Goal: Ask a question

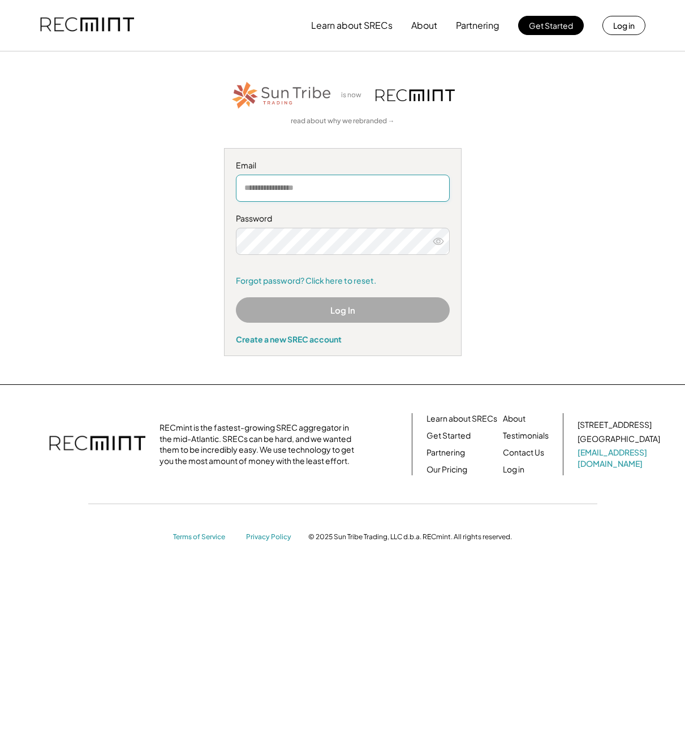
type input "**********"
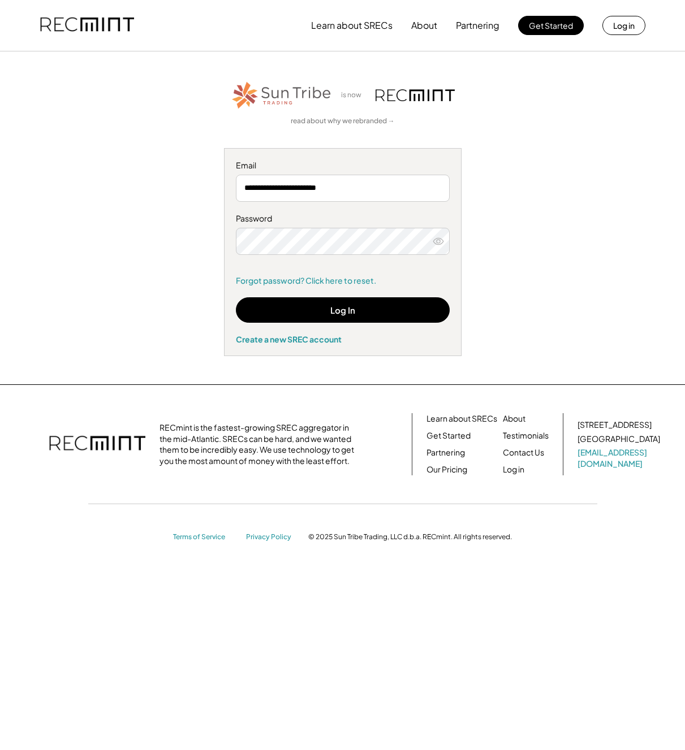
click at [438, 243] on icon at bounding box center [437, 241] width 11 height 11
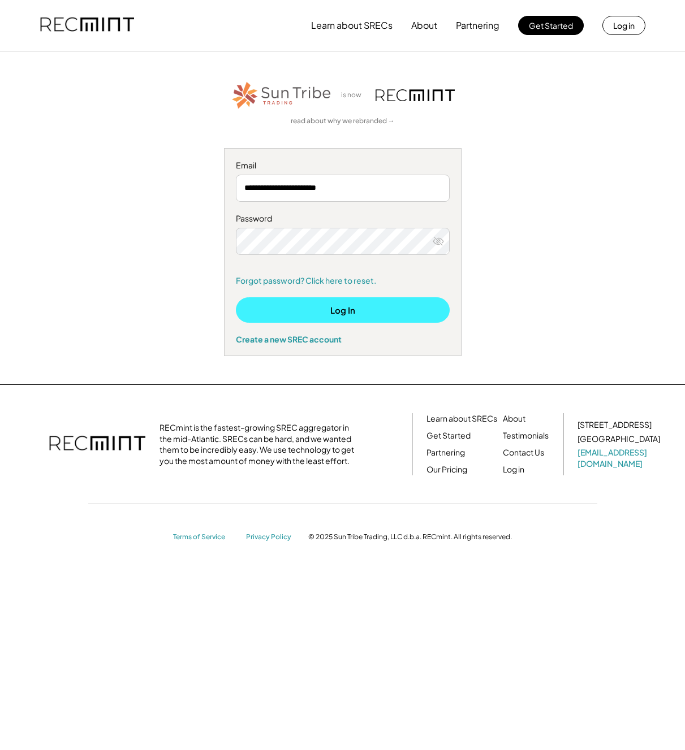
click at [394, 308] on button "Log In" at bounding box center [343, 309] width 214 height 25
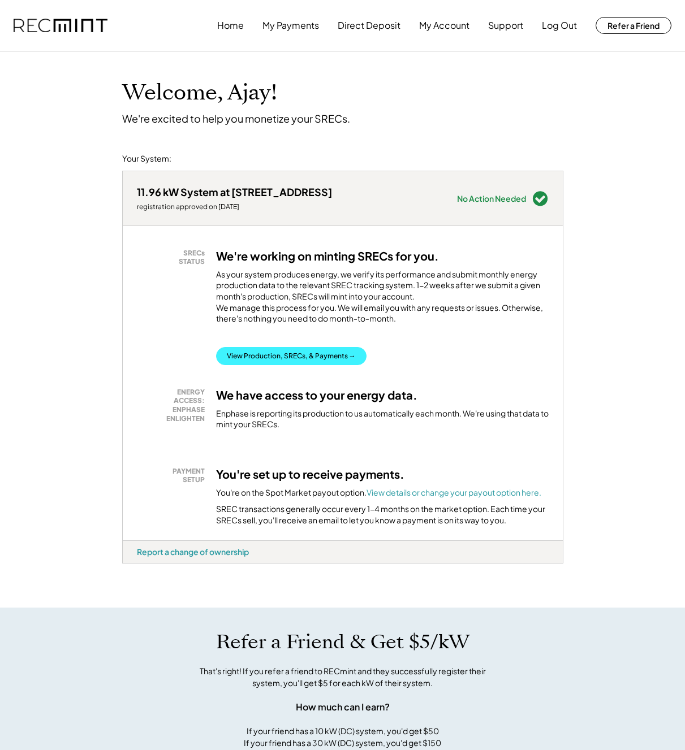
click at [348, 358] on button "View Production, SRECs, & Payments →" at bounding box center [291, 356] width 150 height 18
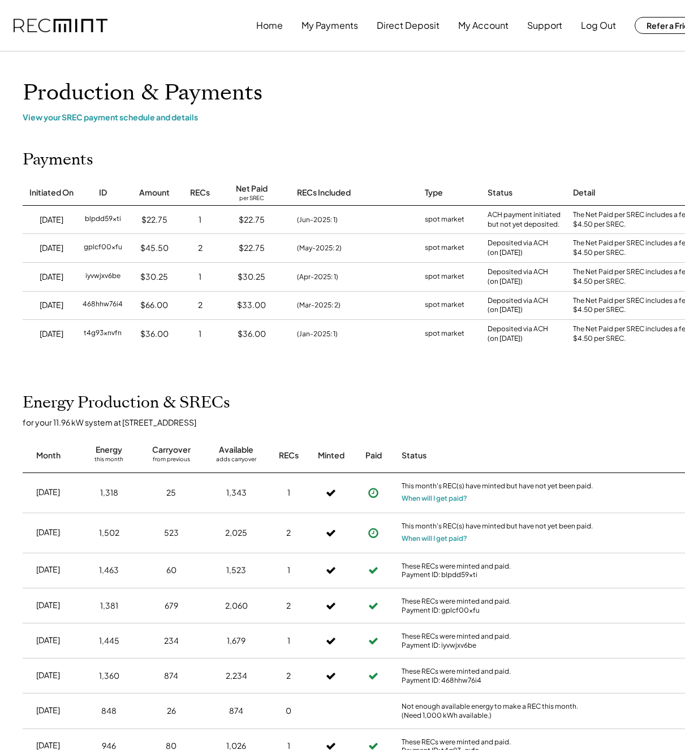
click at [358, 68] on div "Home My Payments Direct Deposit My Account Support Log Out Refer a Friend Produ…" at bounding box center [362, 529] width 724 height 1059
click at [339, 31] on button "My Payments" at bounding box center [329, 25] width 57 height 23
click at [531, 28] on button "Support" at bounding box center [544, 25] width 35 height 23
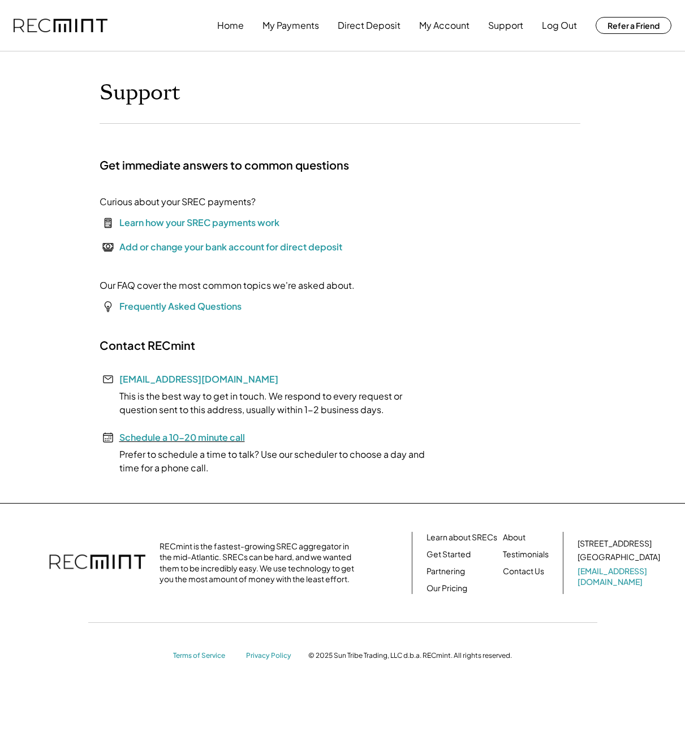
click at [221, 442] on font "Schedule a 10-20 minute call" at bounding box center [182, 437] width 126 height 12
click at [434, 230] on div "Support Get immediate answers to common questions Curious about your SREC payme…" at bounding box center [342, 277] width 509 height 395
